Goal: Entertainment & Leisure: Consume media (video, audio)

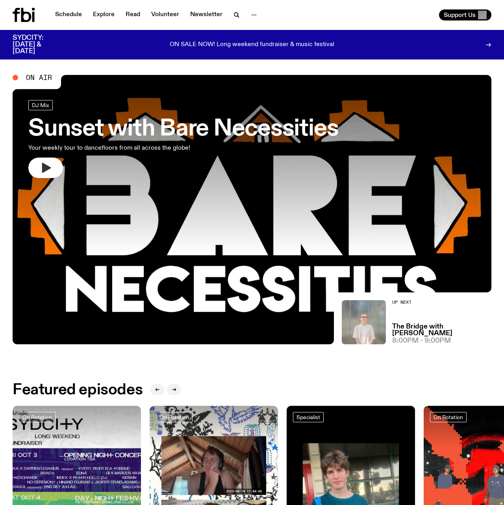
click at [37, 166] on button "button" at bounding box center [45, 167] width 35 height 20
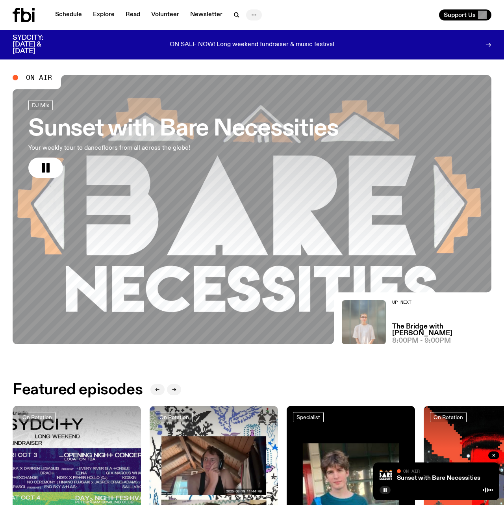
click at [250, 14] on icon "button" at bounding box center [253, 14] width 9 height 9
click at [41, 170] on icon "button" at bounding box center [45, 167] width 13 height 13
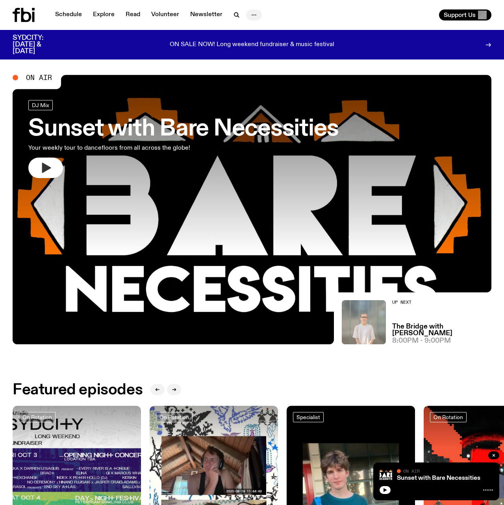
click at [250, 13] on icon "button" at bounding box center [253, 14] width 9 height 9
click at [47, 178] on button "button" at bounding box center [45, 167] width 35 height 20
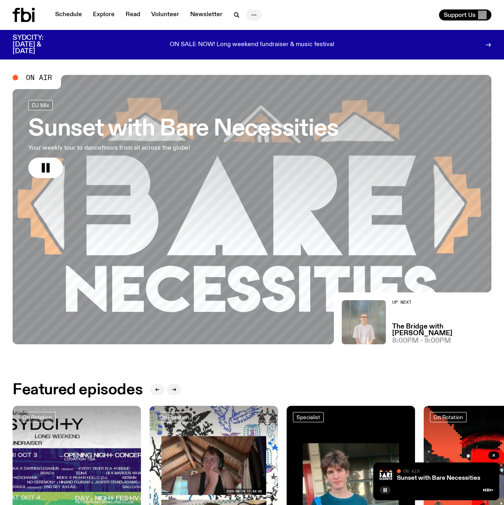
click at [249, 12] on icon "button" at bounding box center [253, 14] width 9 height 9
click at [250, 11] on icon "button" at bounding box center [253, 14] width 9 height 9
click at [318, 17] on div "Support Us" at bounding box center [379, 14] width 223 height 11
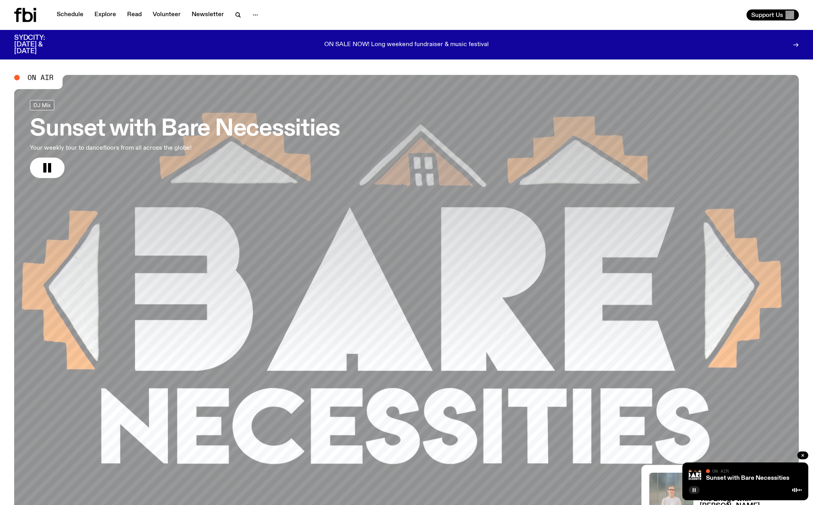
click at [503, 488] on icon "button" at bounding box center [694, 489] width 5 height 5
